Goal: Transaction & Acquisition: Book appointment/travel/reservation

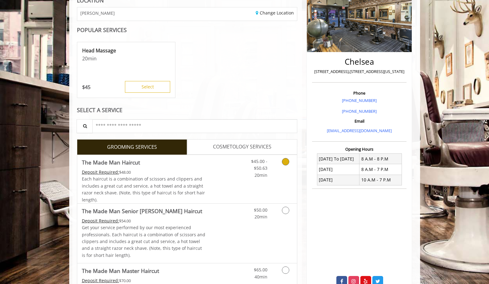
click at [234, 172] on link "Discounted Price" at bounding box center [223, 179] width 37 height 48
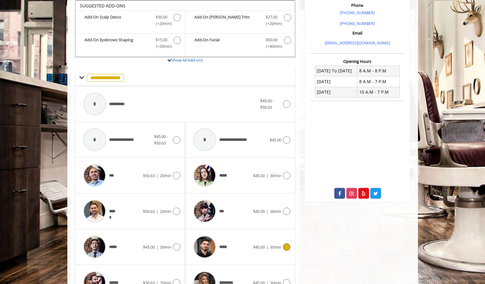
scroll to position [257, 0]
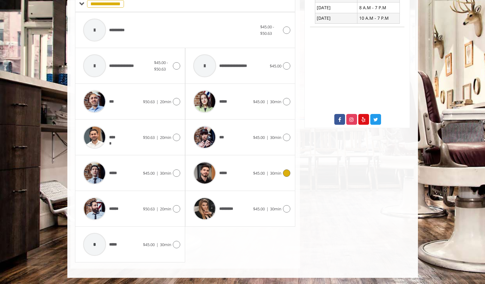
click at [236, 182] on div "*****" at bounding box center [221, 172] width 63 height 29
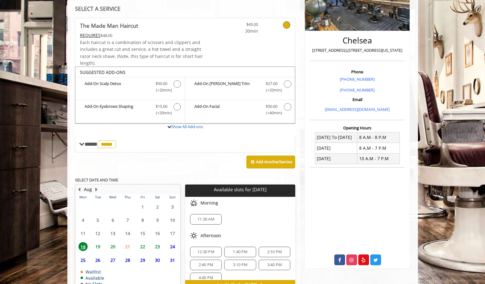
scroll to position [153, 0]
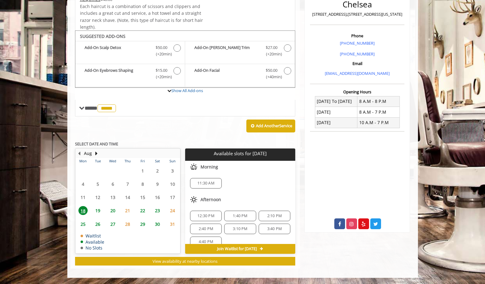
click at [113, 209] on span "20" at bounding box center [112, 210] width 9 height 9
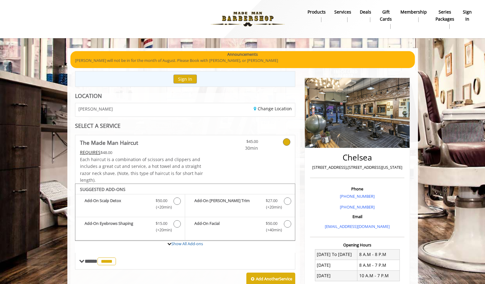
scroll to position [130, 0]
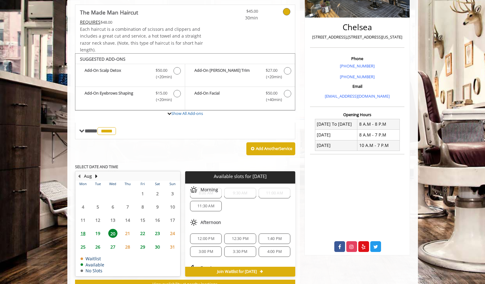
click at [305, 126] on div "Chelsea [STREET_ADDRESS],[STREET_ADDRESS][US_STATE] Phone [PHONE_NUMBER] [PHONE…" at bounding box center [358, 101] width 106 height 308
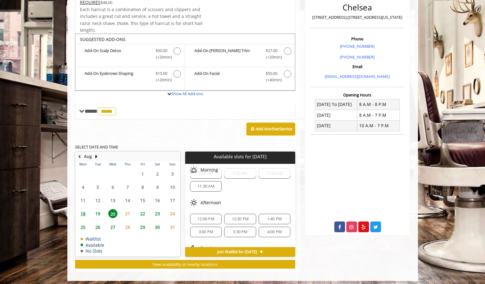
scroll to position [153, 0]
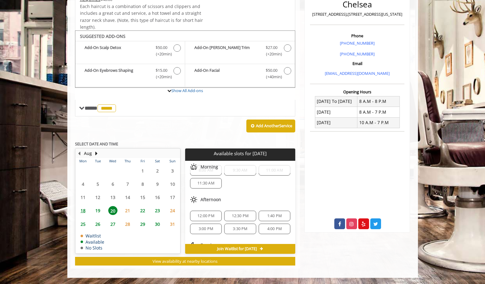
click at [144, 208] on span "22" at bounding box center [142, 210] width 9 height 9
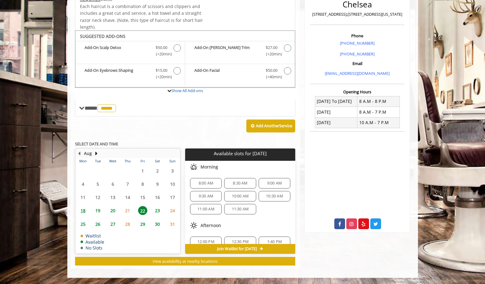
scroll to position [35, 0]
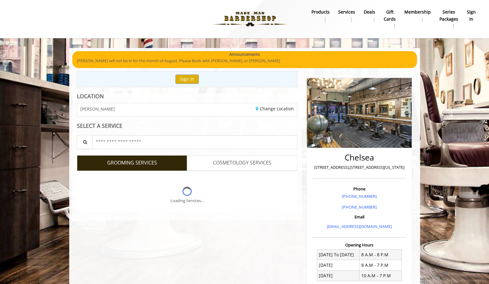
scroll to position [111, 0]
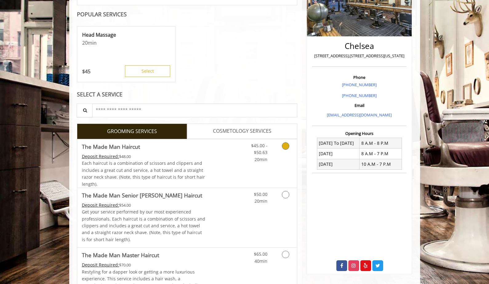
click at [264, 165] on div "$45.00 - $50.63 20min" at bounding box center [269, 163] width 55 height 48
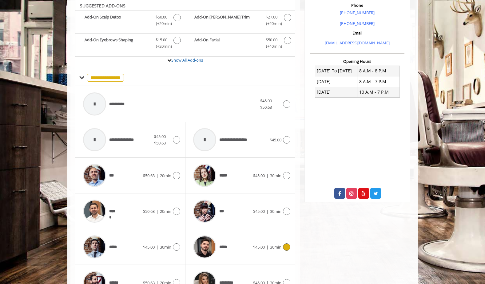
scroll to position [250, 0]
